Goal: Navigation & Orientation: Find specific page/section

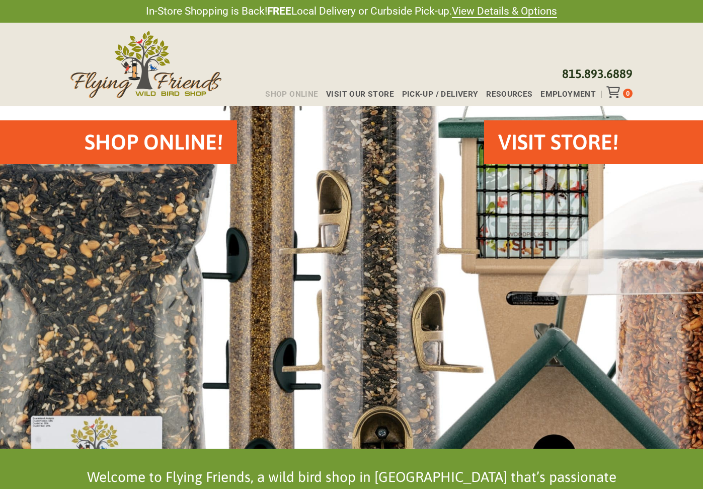
click at [309, 94] on span "Shop Online" at bounding box center [291, 95] width 53 height 8
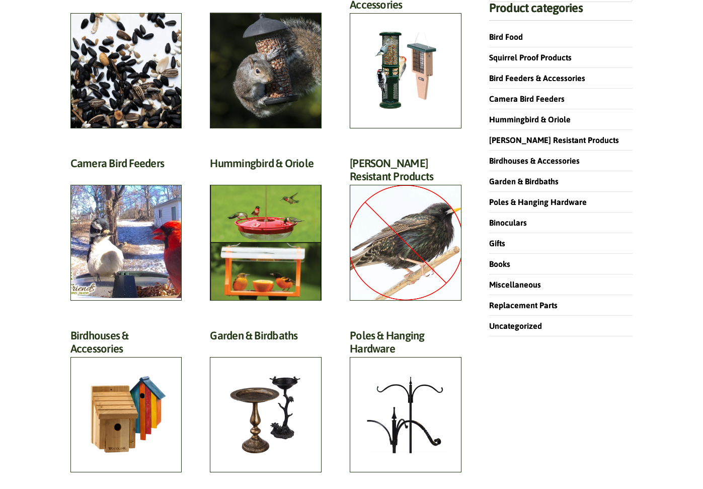
scroll to position [170, 0]
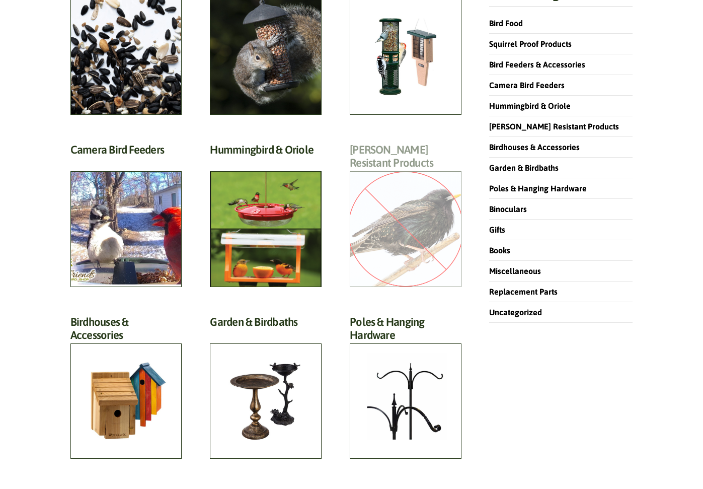
click at [421, 175] on h2 "Starling Resistant Products (13)" at bounding box center [406, 159] width 112 height 32
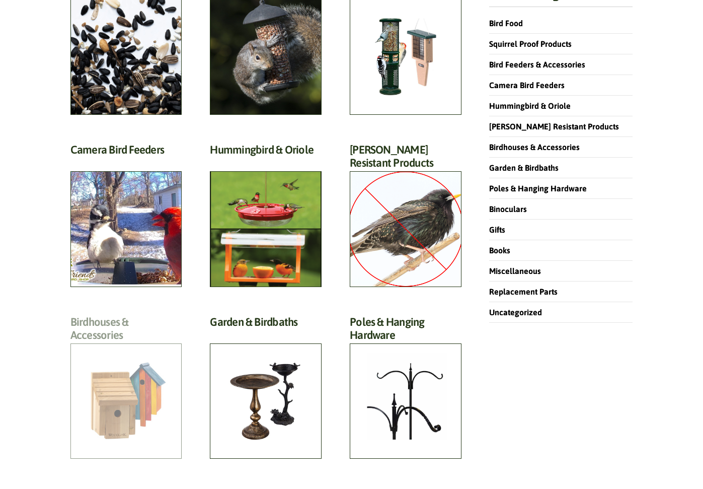
click at [146, 347] on h2 "Birdhouses & Accessories (57)" at bounding box center [126, 331] width 112 height 32
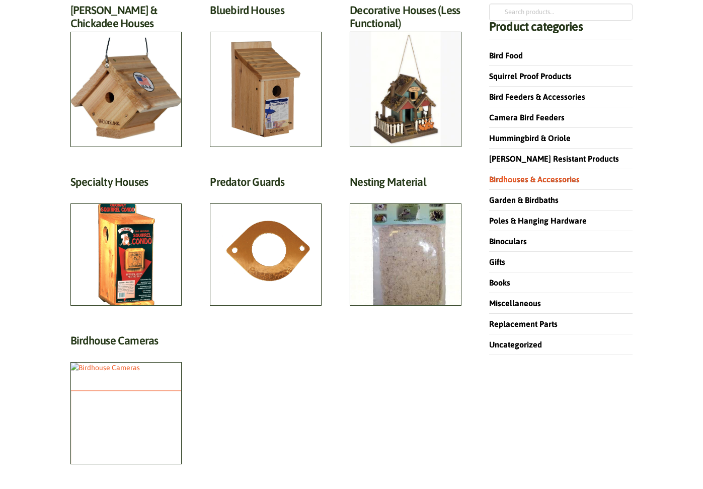
scroll to position [60, 0]
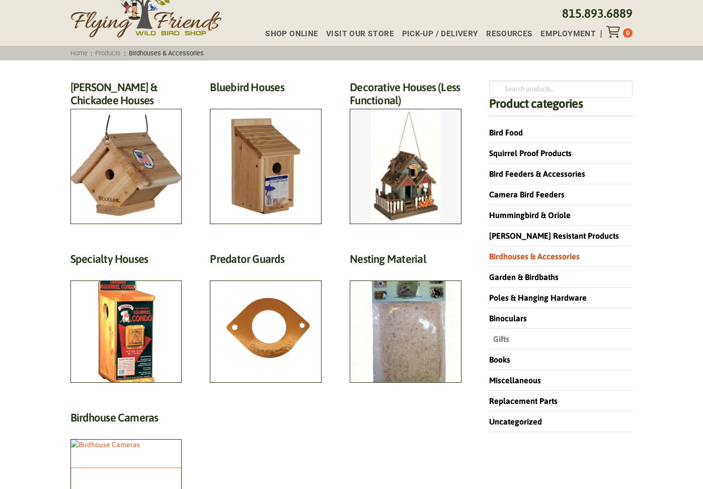
click at [498, 337] on link "Gifts" at bounding box center [499, 338] width 20 height 9
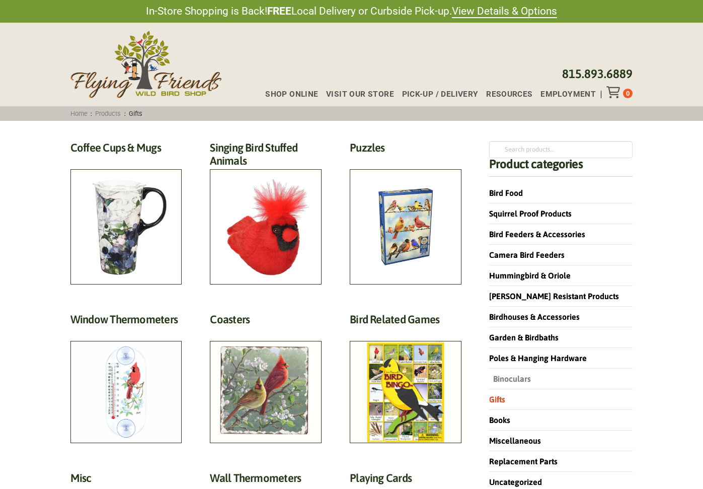
click at [504, 378] on link "Binoculars" at bounding box center [510, 378] width 42 height 9
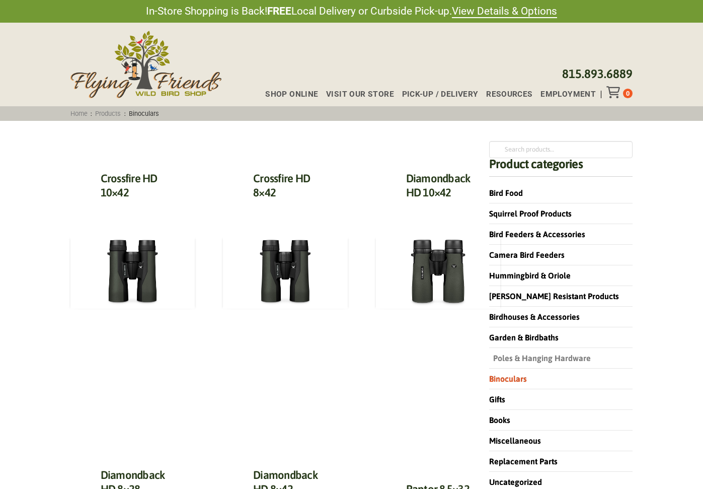
click at [567, 355] on link "Poles & Hanging Hardware" at bounding box center [540, 357] width 102 height 9
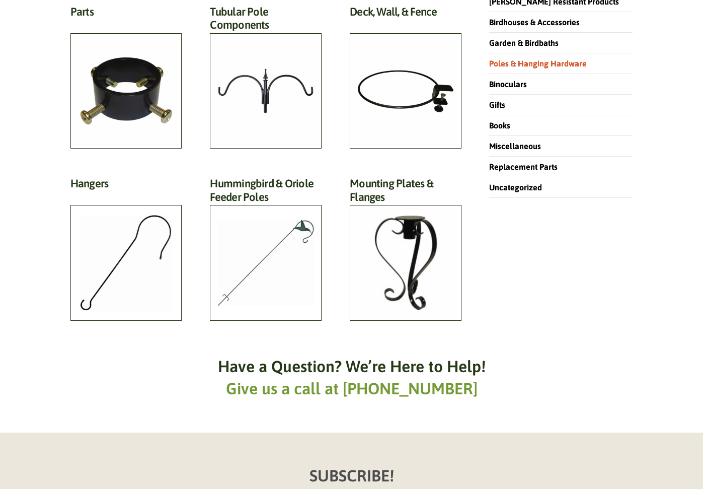
scroll to position [116, 0]
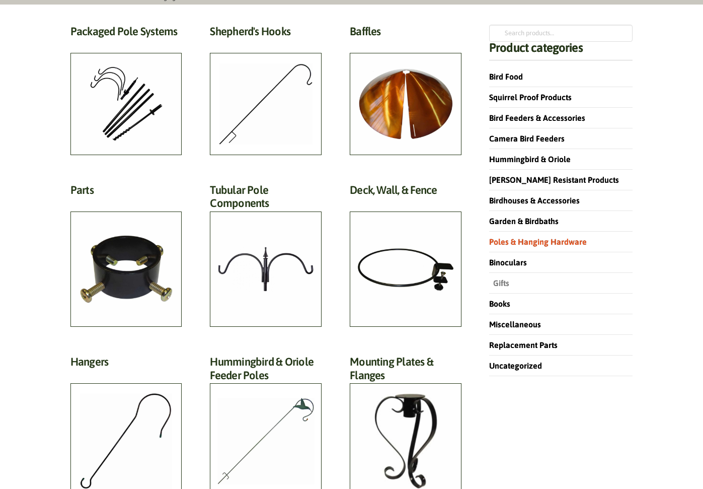
click at [498, 283] on link "Gifts" at bounding box center [499, 282] width 20 height 9
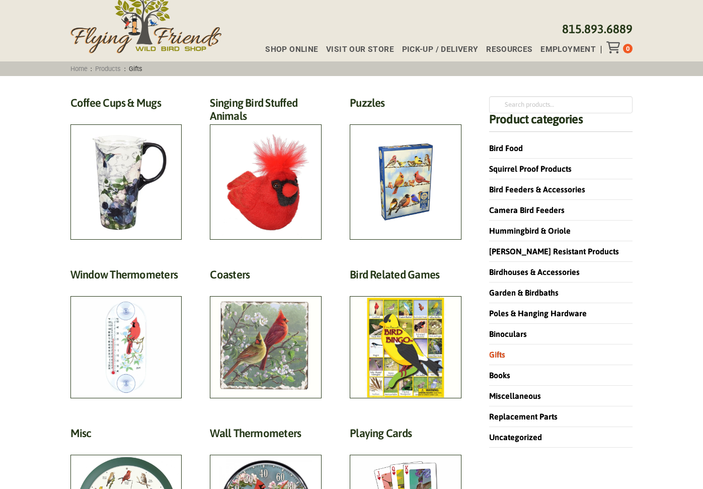
scroll to position [29, 0]
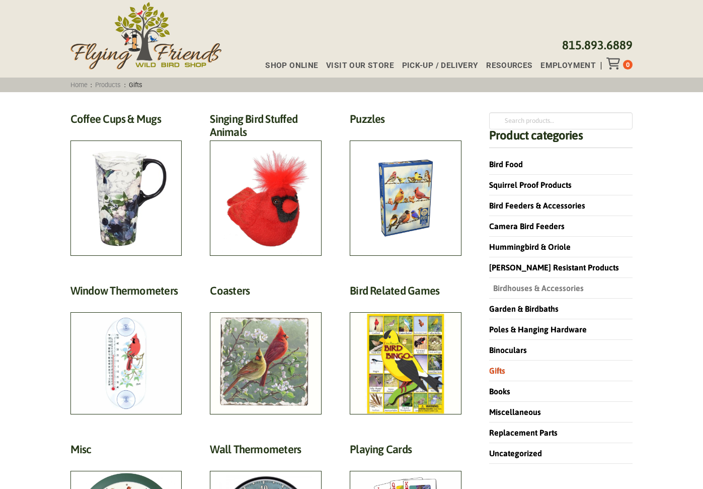
click at [528, 288] on link "Birdhouses & Accessories" at bounding box center [536, 287] width 95 height 9
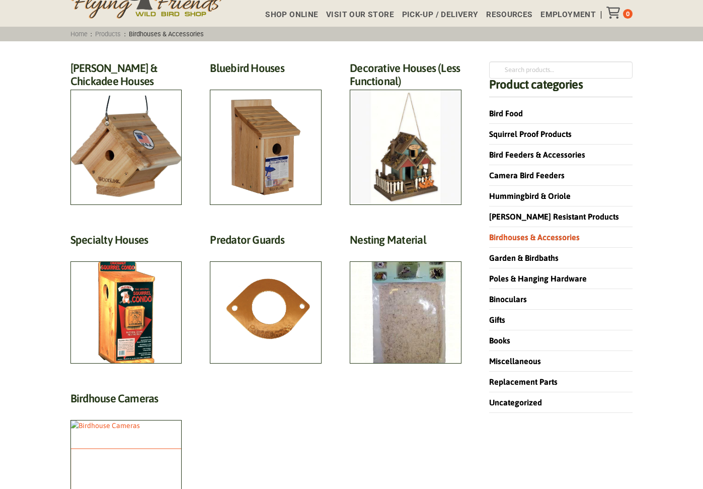
scroll to position [10, 0]
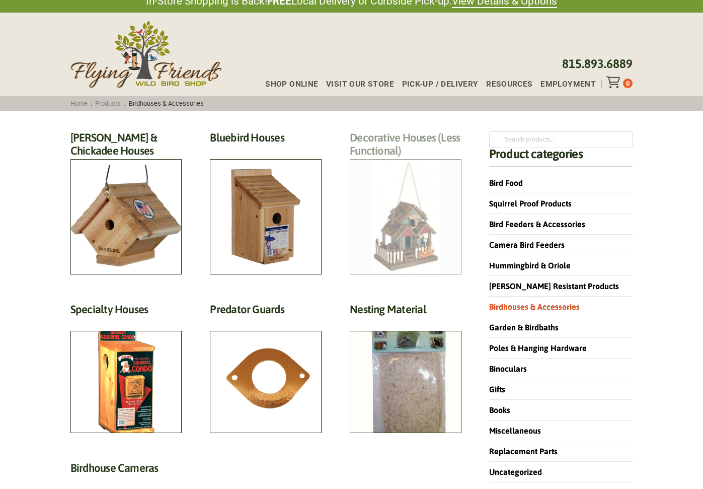
click at [401, 163] on h2 "Decorative Houses (Less Functional) (3)" at bounding box center [406, 147] width 112 height 32
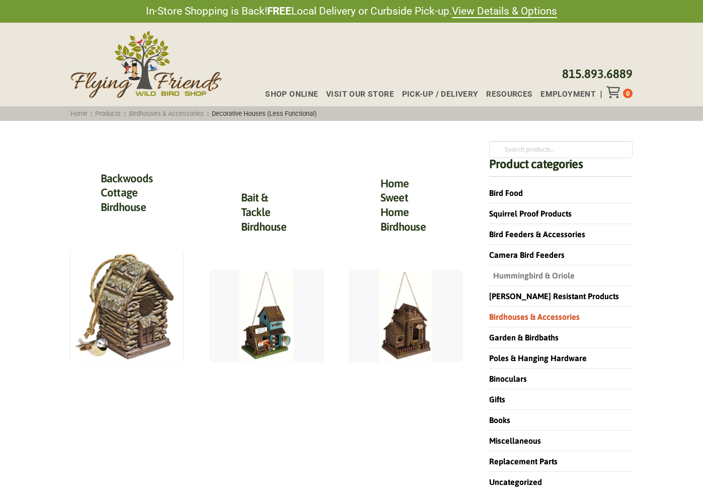
click at [520, 271] on link "Hummingbird & Oriole" at bounding box center [532, 275] width 86 height 9
